Goal: Navigation & Orientation: Find specific page/section

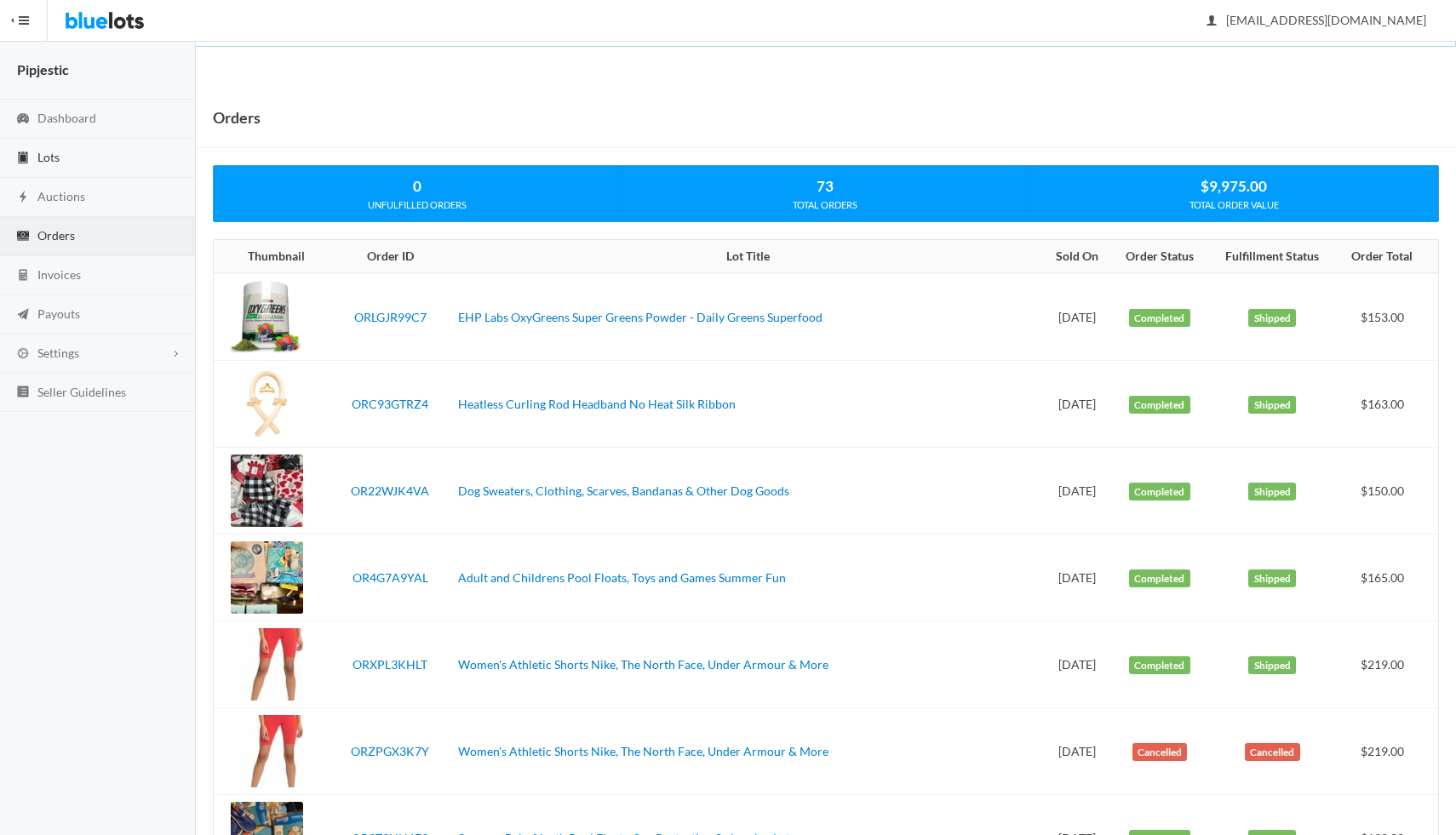
click at [86, 158] on link "Lots" at bounding box center [98, 159] width 196 height 39
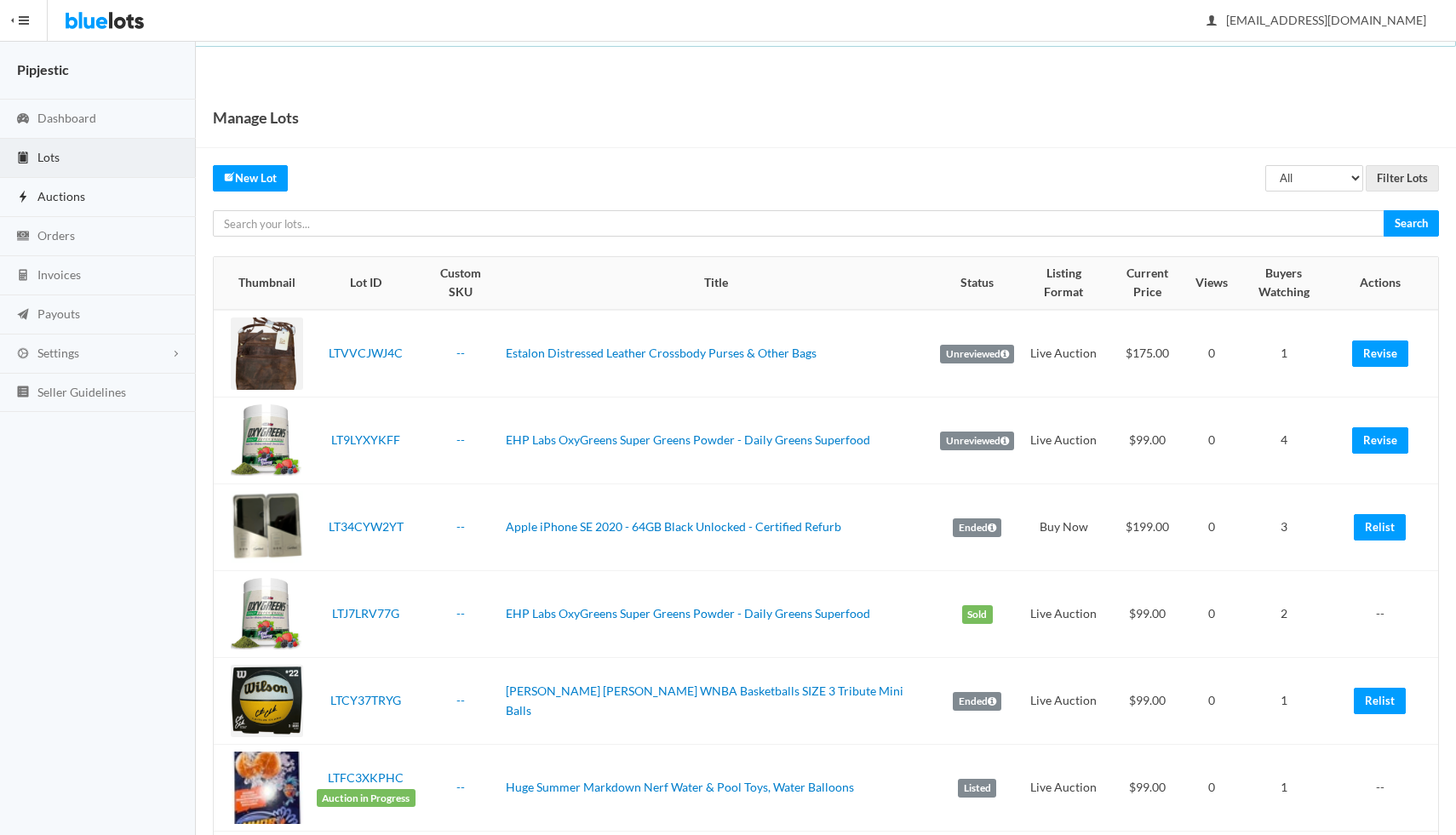
click at [78, 197] on span "Auctions" at bounding box center [61, 196] width 48 height 14
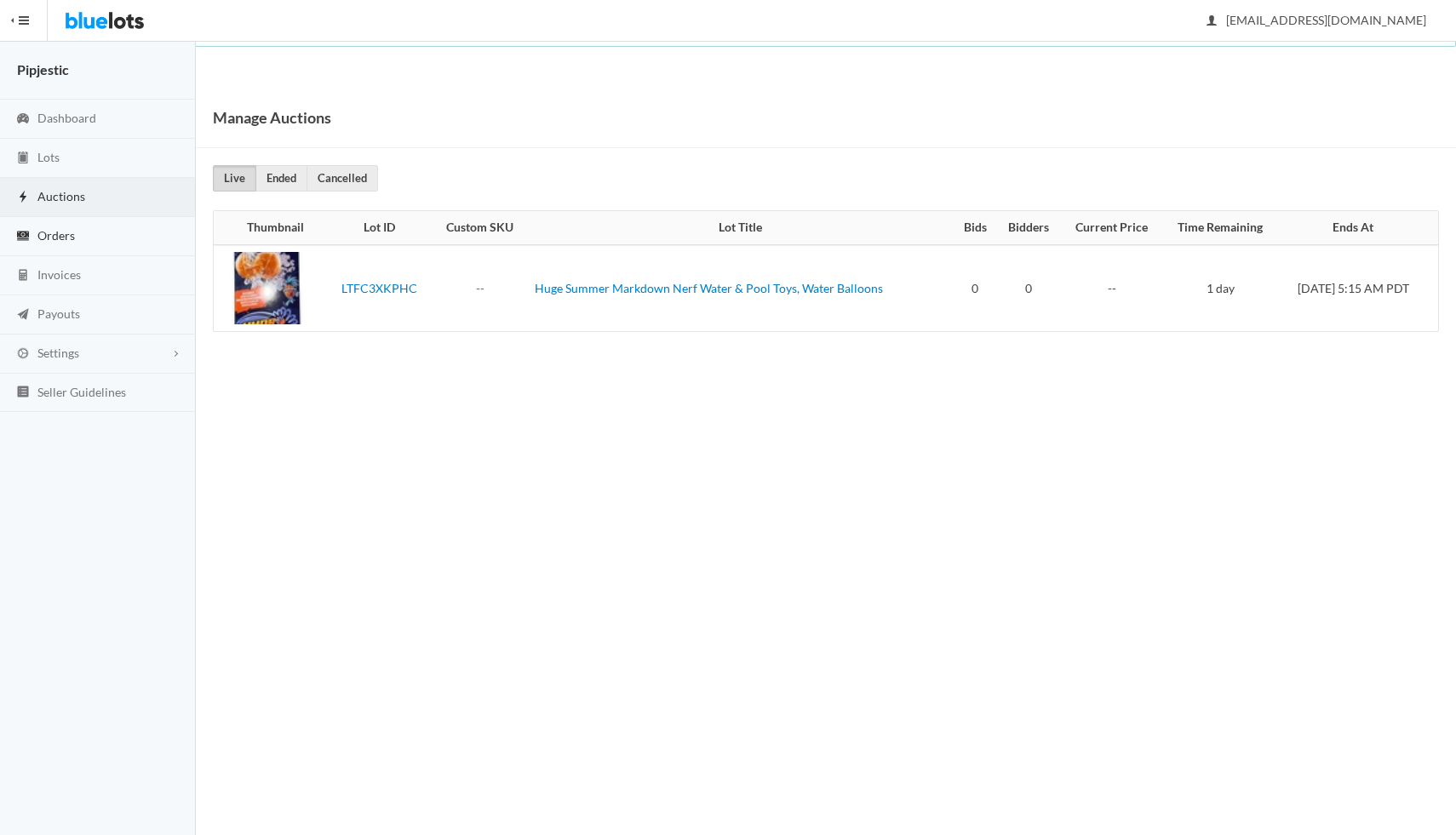
click at [77, 230] on link "Orders" at bounding box center [98, 237] width 196 height 39
